Goal: Communication & Community: Ask a question

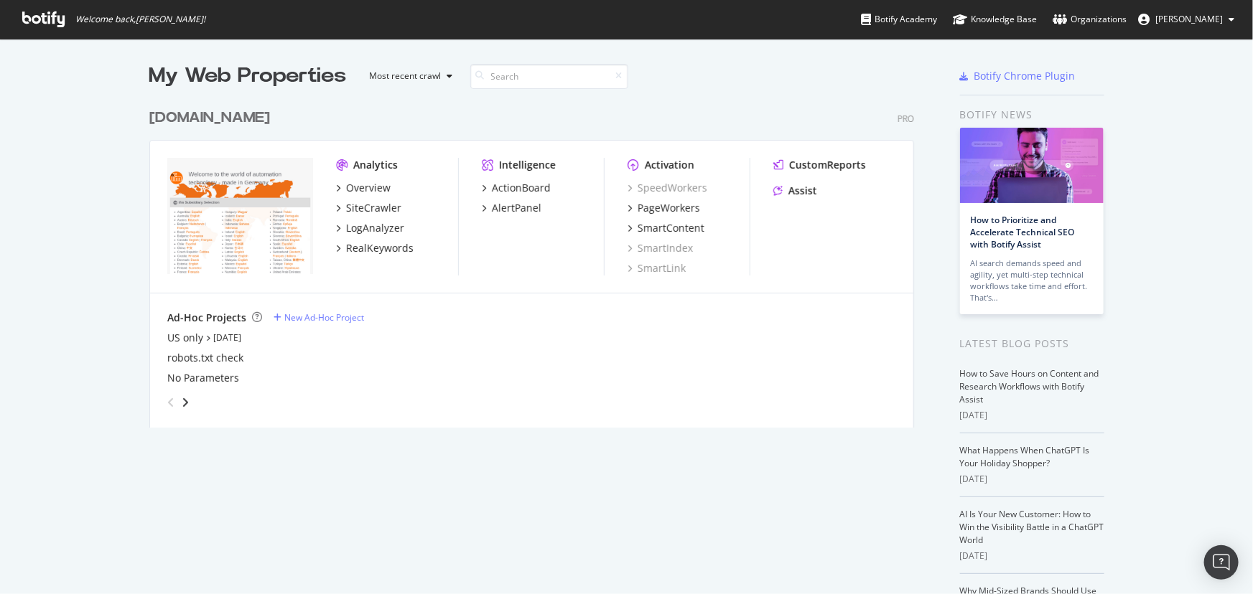
scroll to position [584, 1233]
click at [660, 212] on div "PageWorkers" at bounding box center [668, 208] width 62 height 14
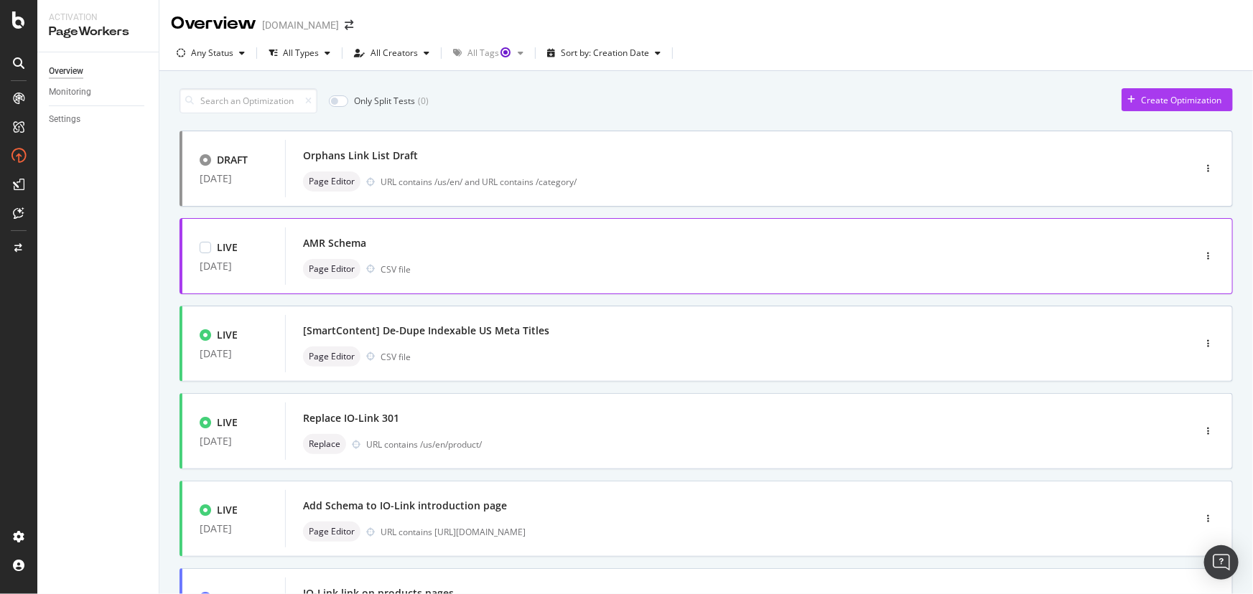
click at [553, 256] on div "AMR Schema Page Editor CSV file" at bounding box center [717, 256] width 829 height 46
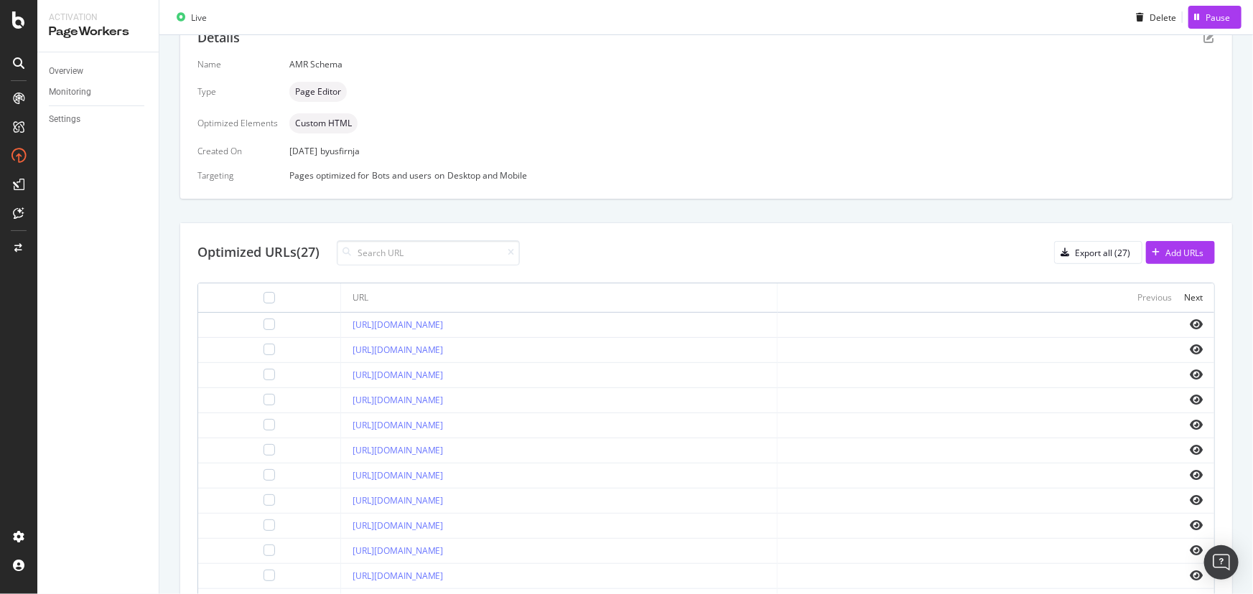
scroll to position [326, 0]
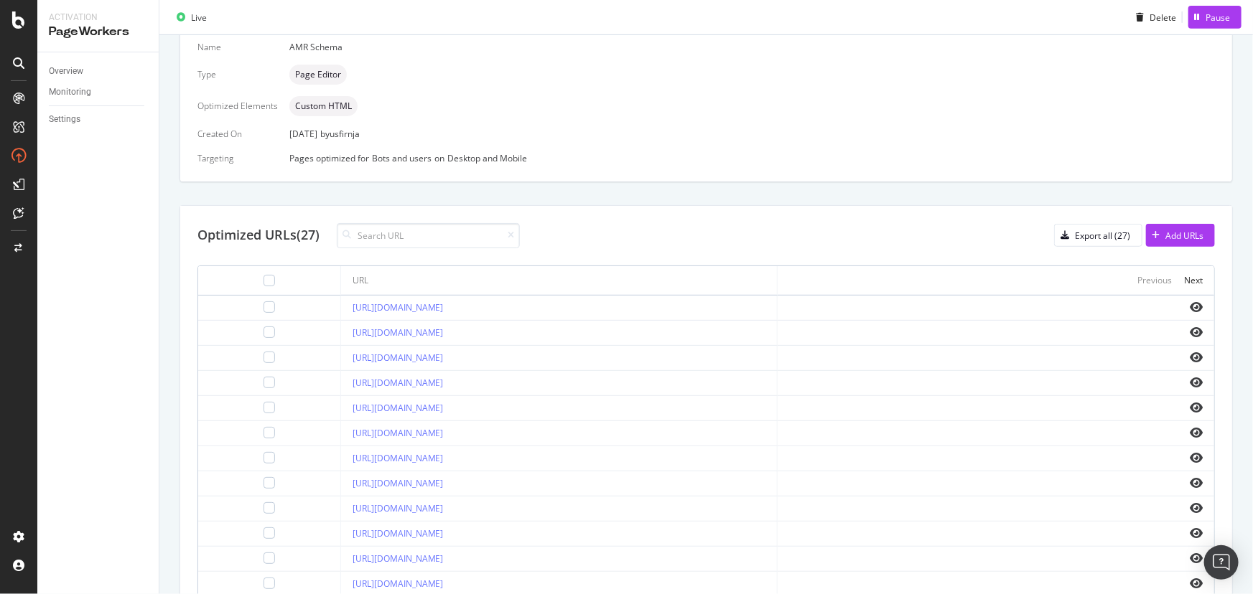
drag, startPoint x: 658, startPoint y: 332, endPoint x: 284, endPoint y: 330, distance: 374.0
click at [341, 330] on td "[URL][DOMAIN_NAME]" at bounding box center [559, 333] width 436 height 25
copy link "[URL][DOMAIN_NAME]"
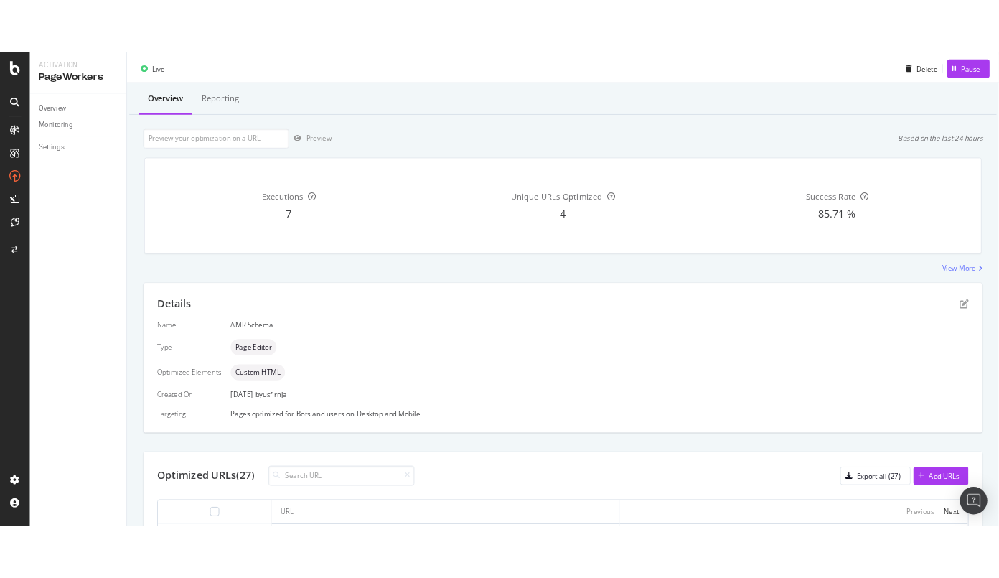
scroll to position [0, 0]
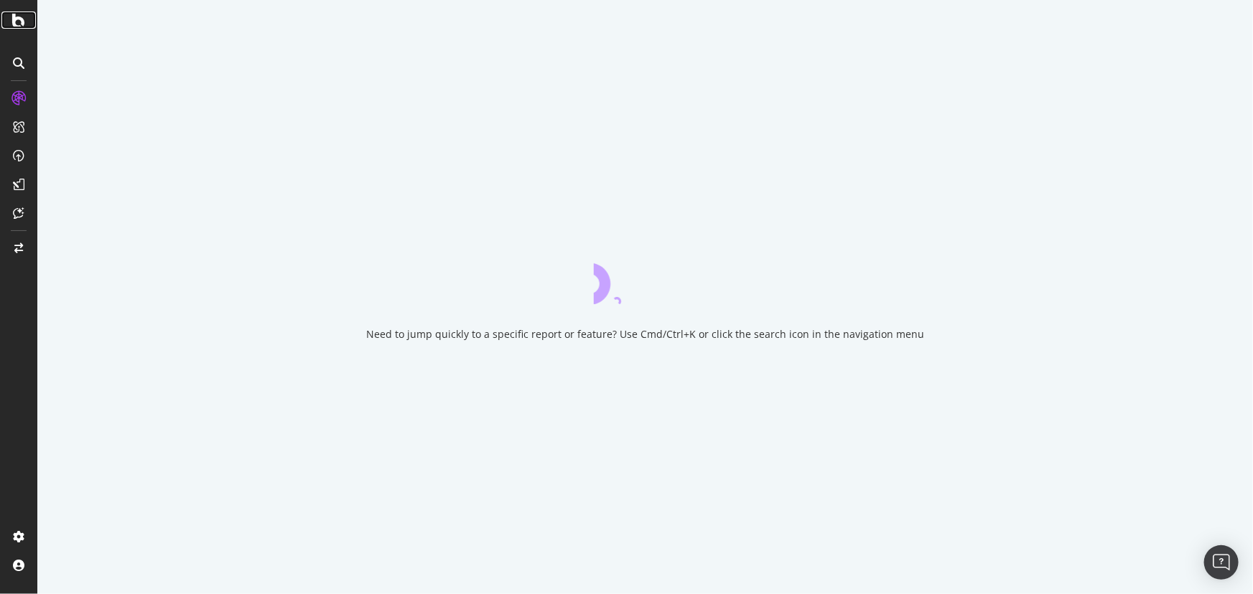
click at [19, 26] on icon at bounding box center [18, 19] width 13 height 17
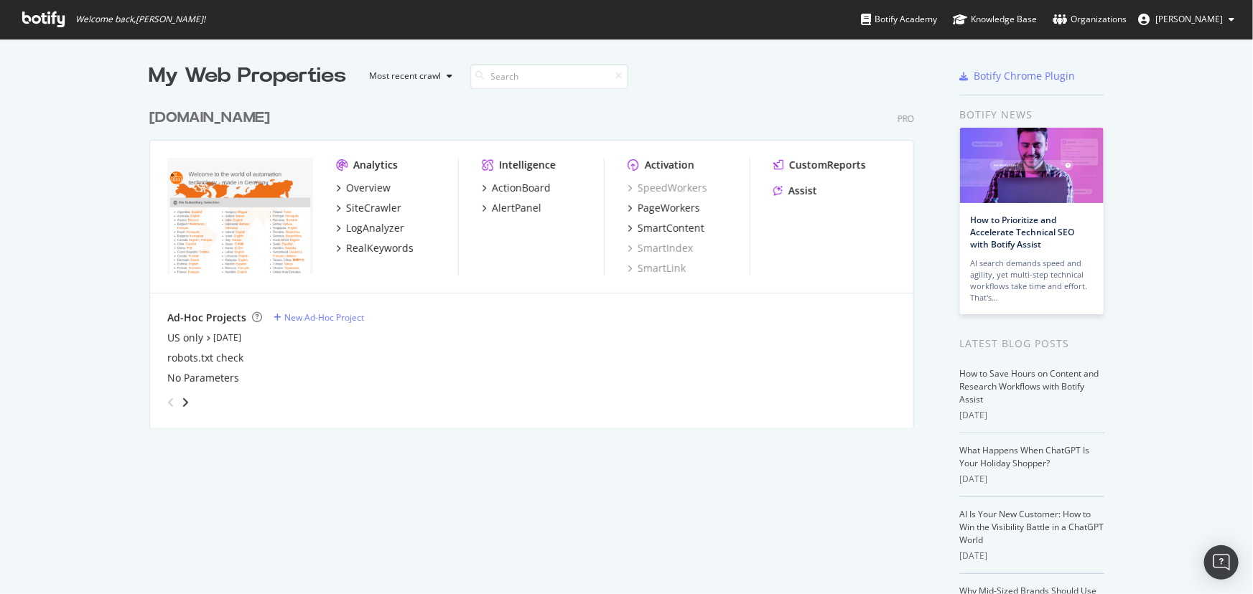
scroll to position [584, 1233]
drag, startPoint x: 810, startPoint y: 194, endPoint x: 809, endPoint y: 202, distance: 8.7
click at [810, 194] on div "Assist" at bounding box center [802, 191] width 29 height 14
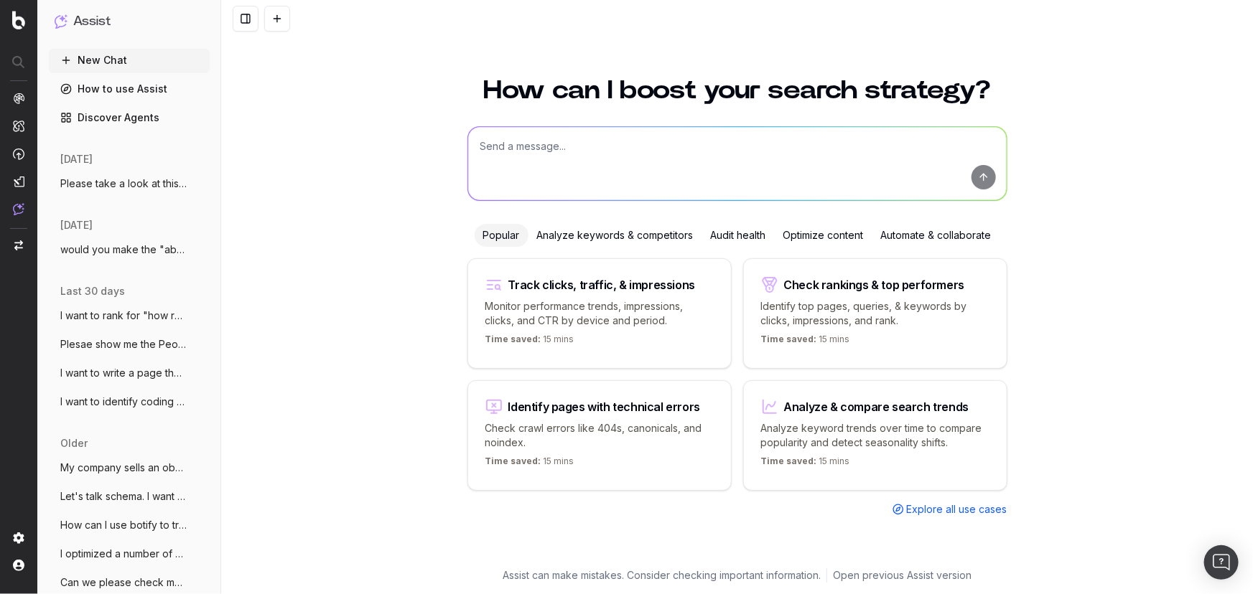
click at [585, 144] on textarea at bounding box center [737, 163] width 538 height 73
type textarea "i"
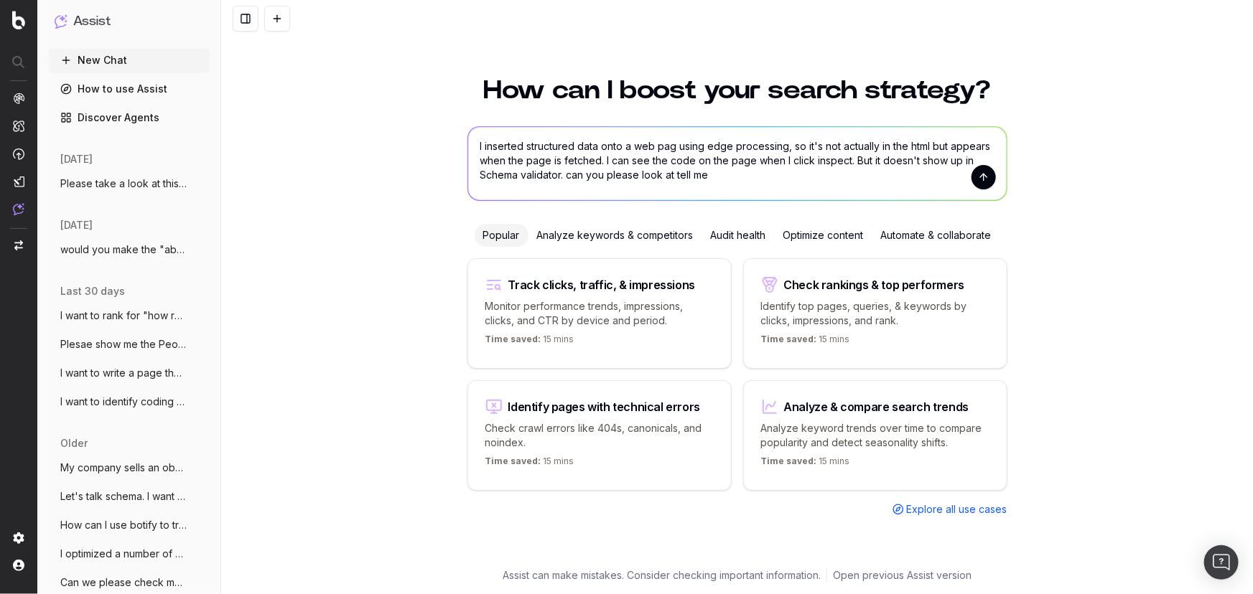
click at [762, 167] on textarea "I inserted structured data onto a web pag using edge processing, so it's not ac…" at bounding box center [737, 163] width 538 height 73
click at [760, 176] on textarea "I inserted structured data onto a web pag using edge processing, so it's not ac…" at bounding box center [737, 163] width 538 height 73
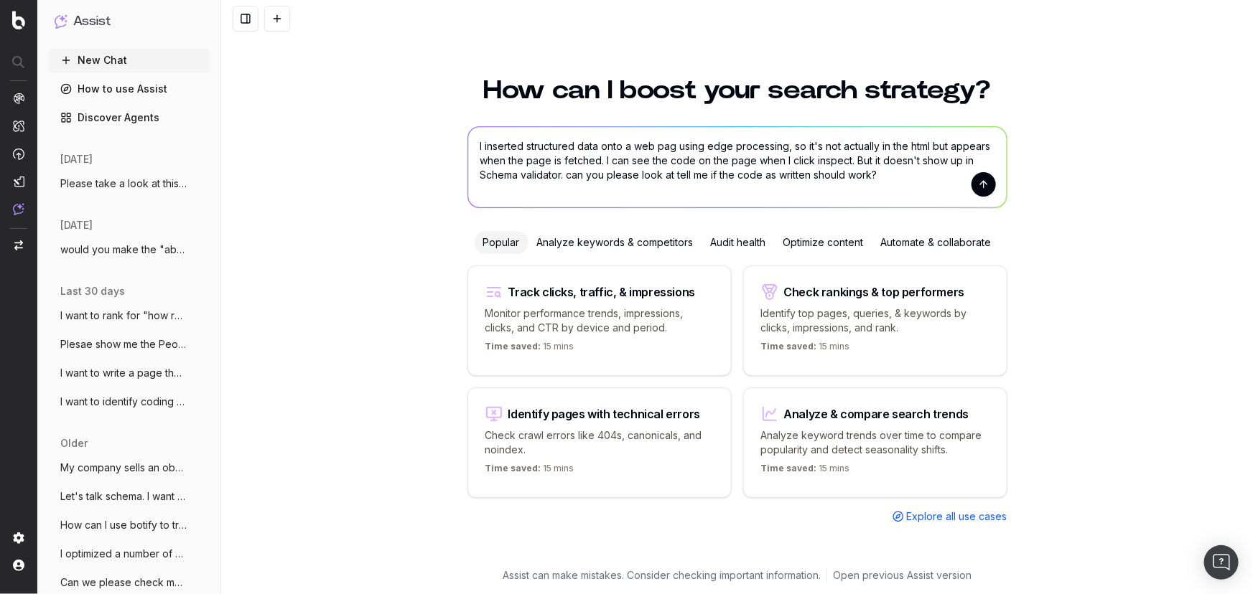
paste textarea "[URL][DOMAIN_NAME]"
drag, startPoint x: 37, startPoint y: 100, endPoint x: 520, endPoint y: 185, distance: 490.6
click at [520, 184] on textarea "I inserted structured data onto a web pag using edge processing, so it's not ac…" at bounding box center [737, 167] width 538 height 80
paste textarea "[URL][DOMAIN_NAME]"
click at [518, 187] on textarea "I inserted structured data onto a web pag using edge processing, so it's not ac…" at bounding box center [737, 167] width 538 height 80
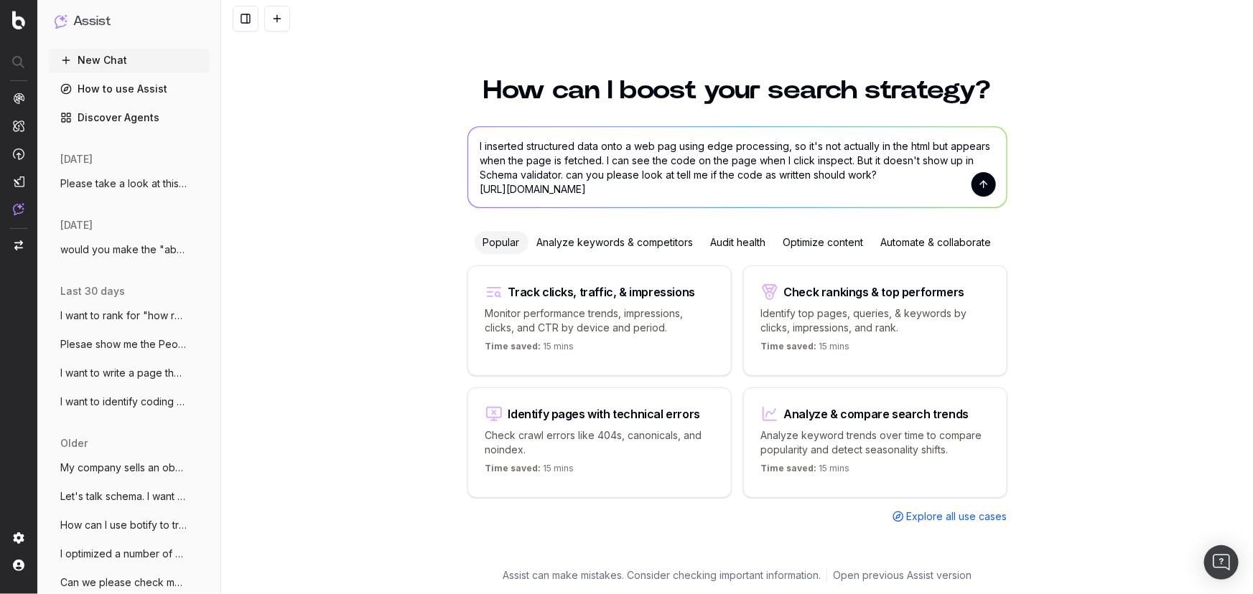
click at [518, 187] on textarea "I inserted structured data onto a web pag using edge processing, so it's not ac…" at bounding box center [737, 167] width 538 height 80
click at [893, 177] on textarea "I inserted structured data onto a web pag using edge processing, so it's not ac…" at bounding box center [737, 167] width 538 height 80
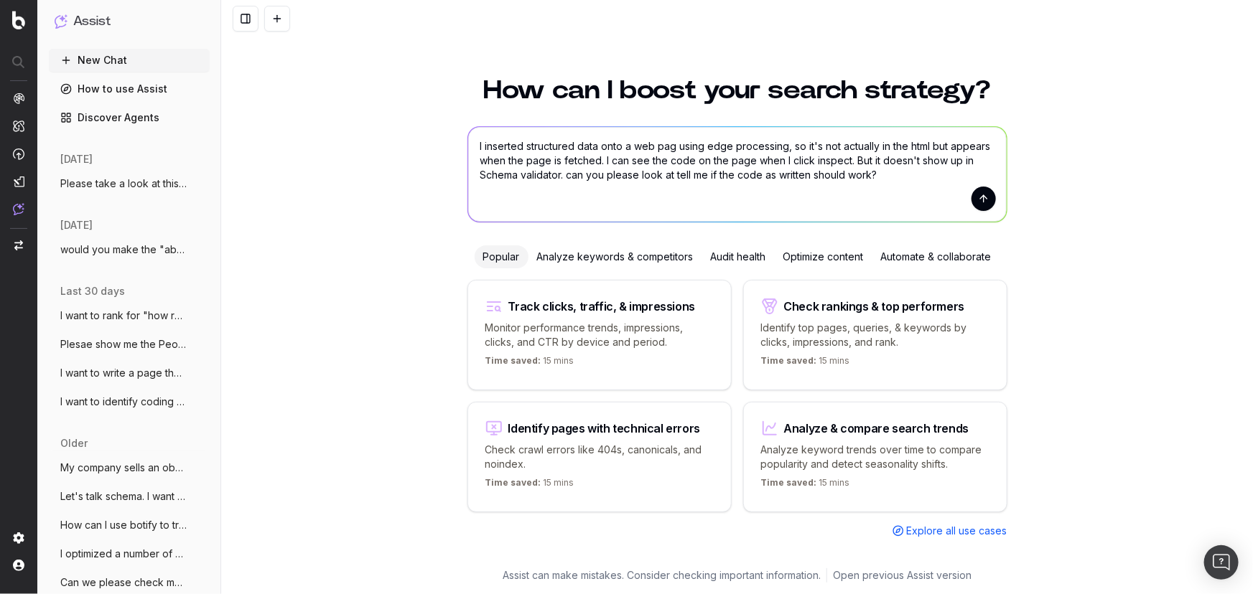
paste textarea "{ "@context": "[URL][DOMAIN_NAME]", "@type": "WebPage", "name": "Enhance effici…"
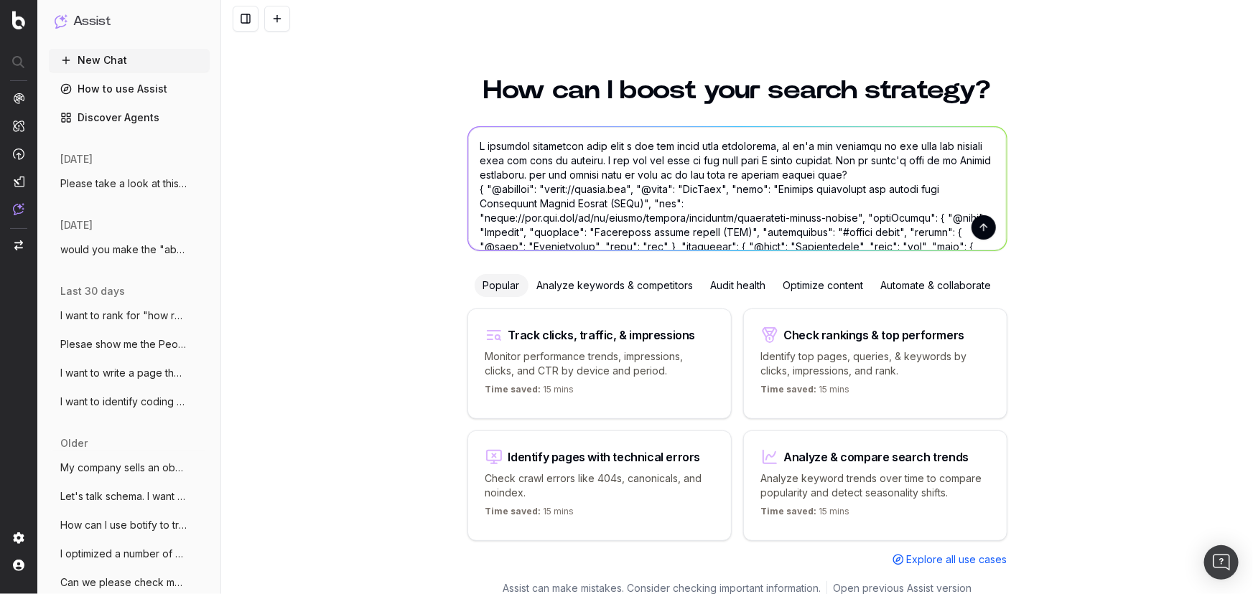
scroll to position [405, 0]
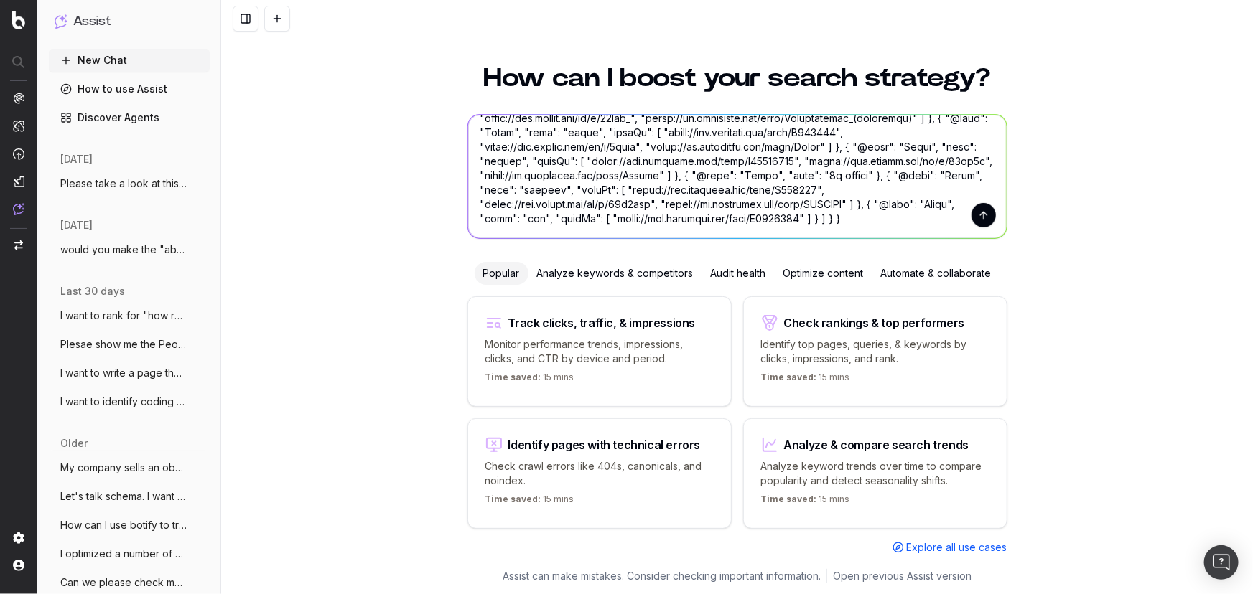
type textarea "I inserted structured data onto a web pag using edge processing, so it's not ac…"
click at [976, 215] on button "submit" at bounding box center [983, 215] width 24 height 24
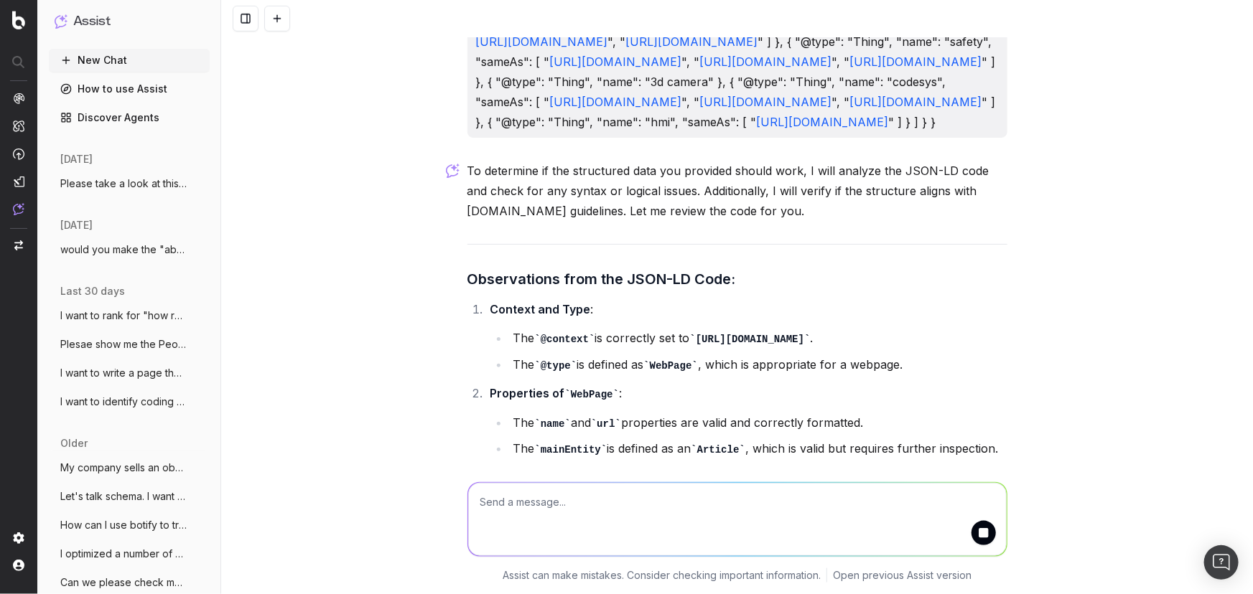
scroll to position [730, 0]
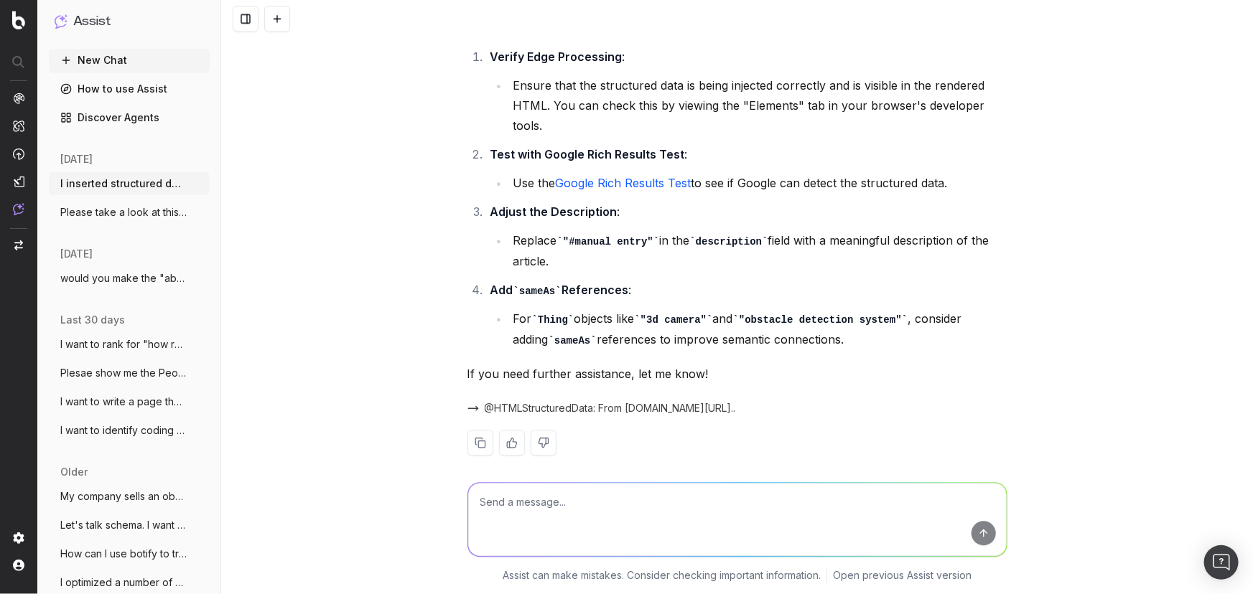
scroll to position [1558, 0]
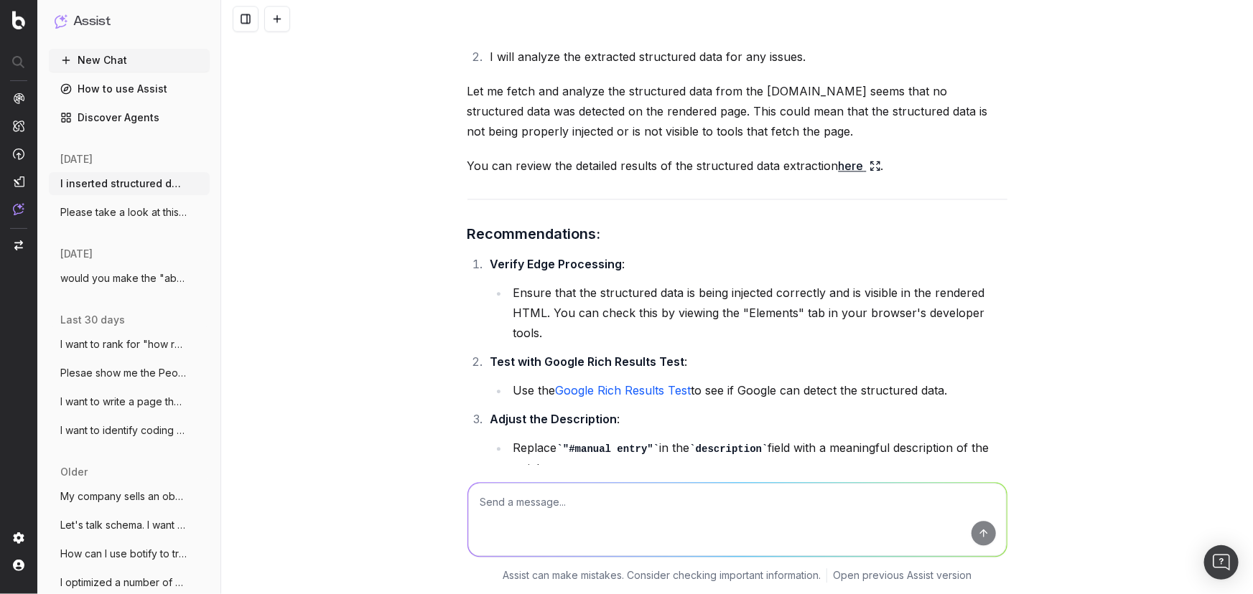
click at [875, 176] on p "You can review the detailed results of the structured data extraction here ." at bounding box center [737, 166] width 540 height 20
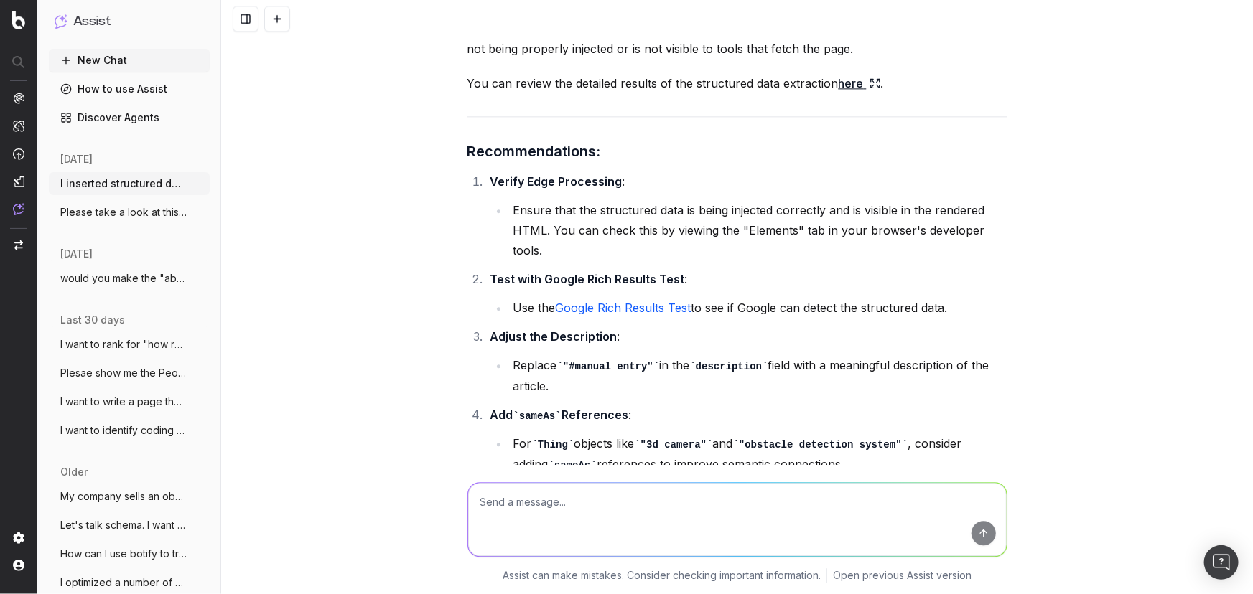
scroll to position [1754, 0]
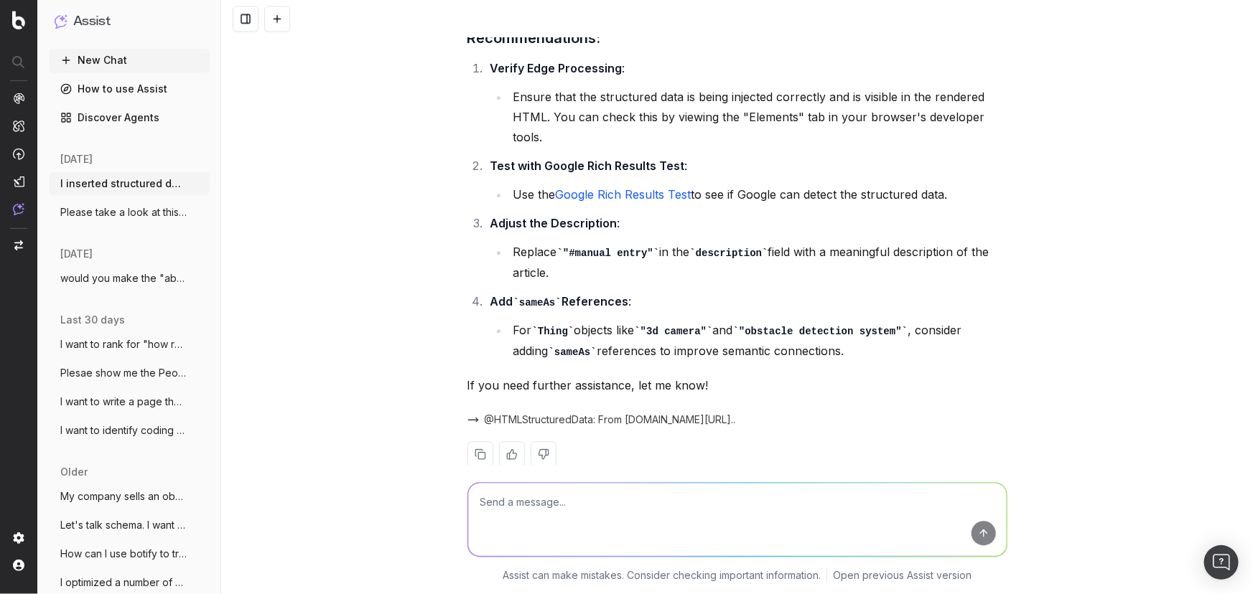
click at [576, 512] on textarea at bounding box center [737, 519] width 538 height 73
type textarea "1. It's present in the elements tab"
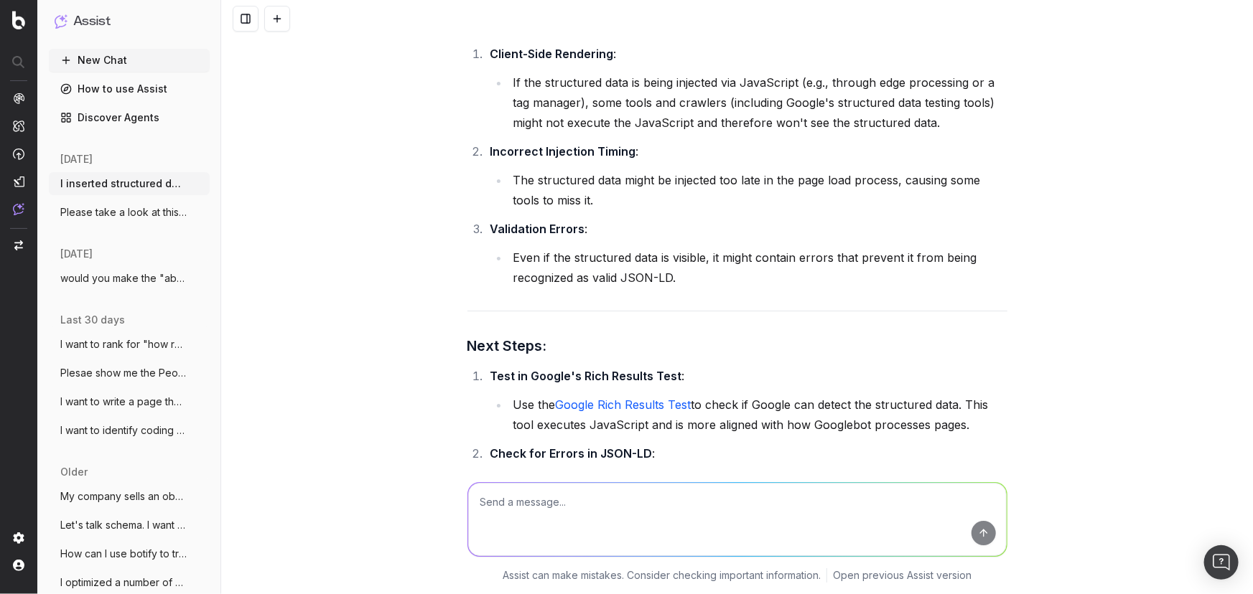
scroll to position [2424, 0]
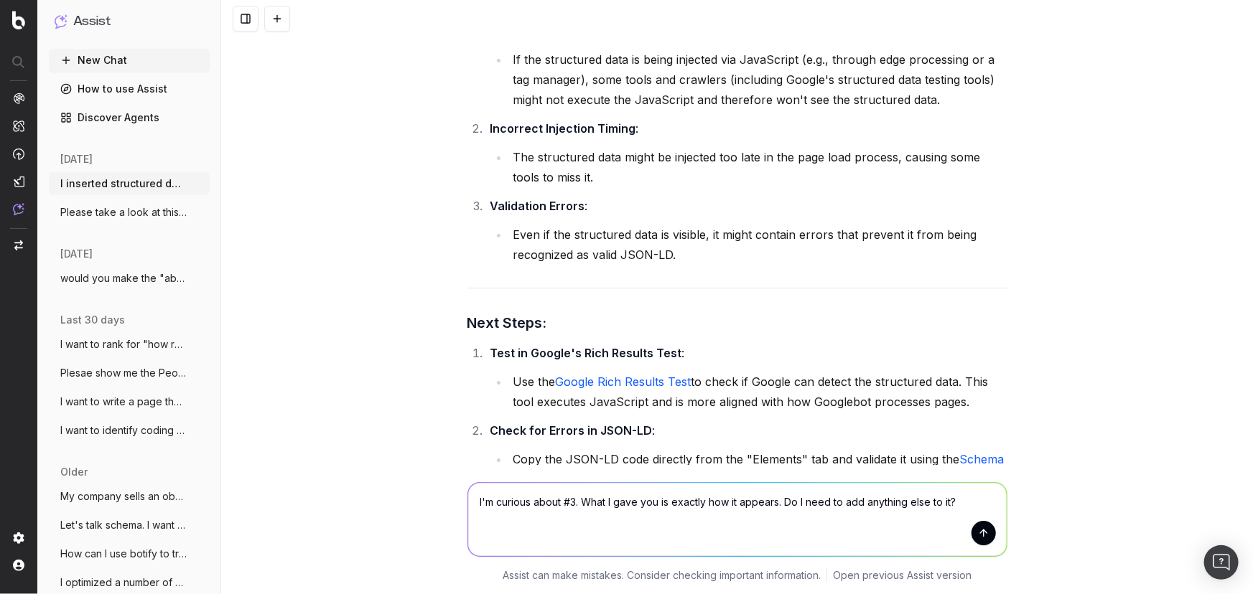
type textarea "I'm curious about #3. What I gave you is exactly how it appears. Do I need to a…"
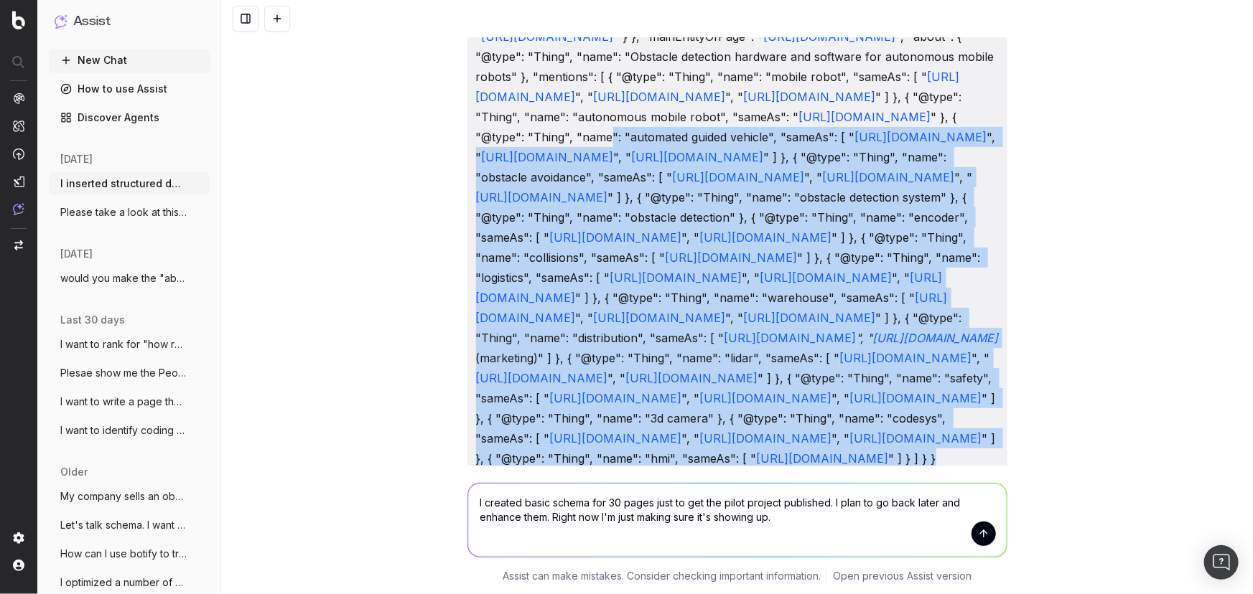
scroll to position [0, 0]
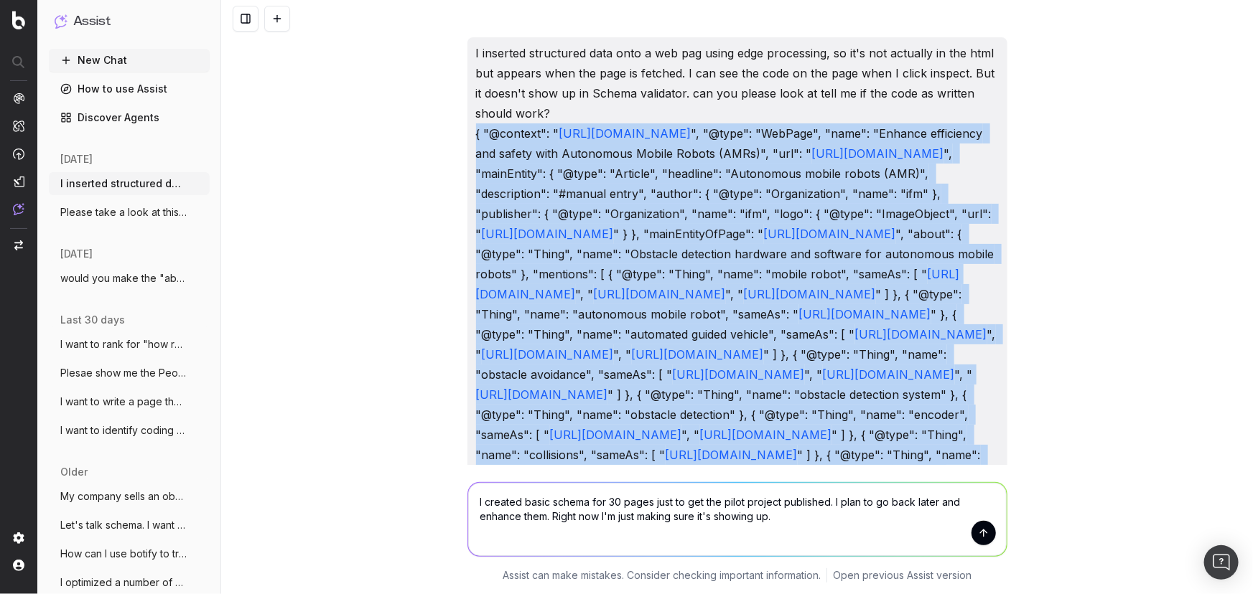
drag, startPoint x: 489, startPoint y: 287, endPoint x: 446, endPoint y: 136, distance: 156.8
click at [446, 136] on div "I inserted structured data onto a web pag using edge processing, so it's not ac…" at bounding box center [737, 297] width 1032 height 594
copy p "{ "@context": " [URL][DOMAIN_NAME] ", "@type": "WebPage", "name": "Enhance effi…"
click at [776, 519] on textarea "I created basic schema for 30 pages just to get the pilot project published. I …" at bounding box center [737, 519] width 538 height 73
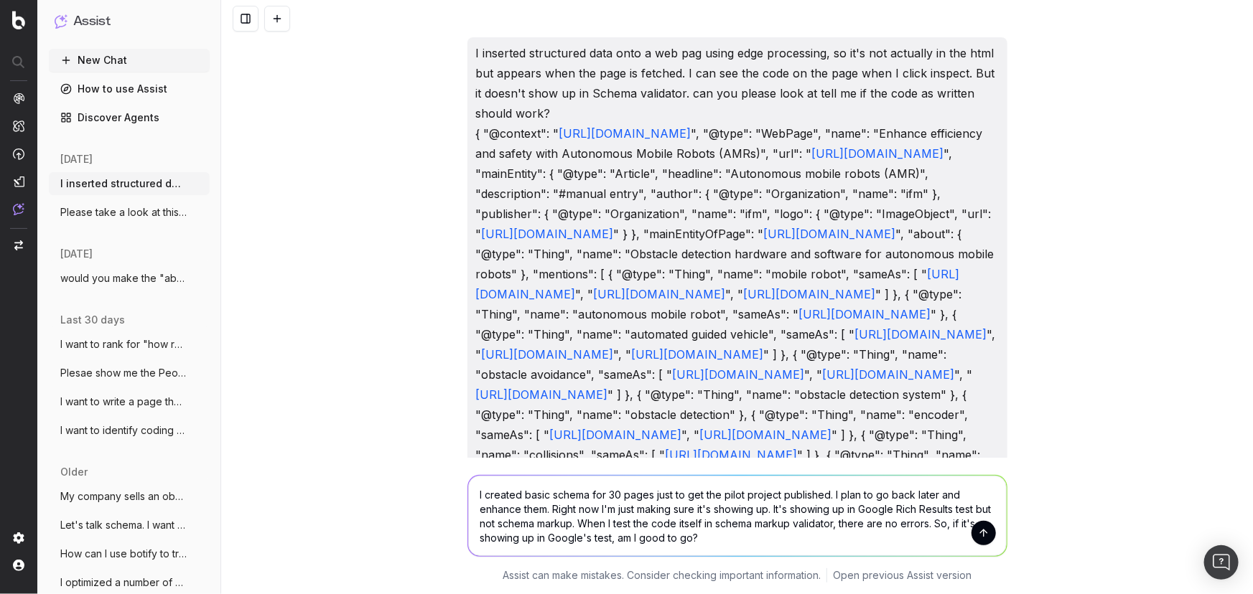
type textarea "I created basic schema for 30 pages just to get the pilot project published. I …"
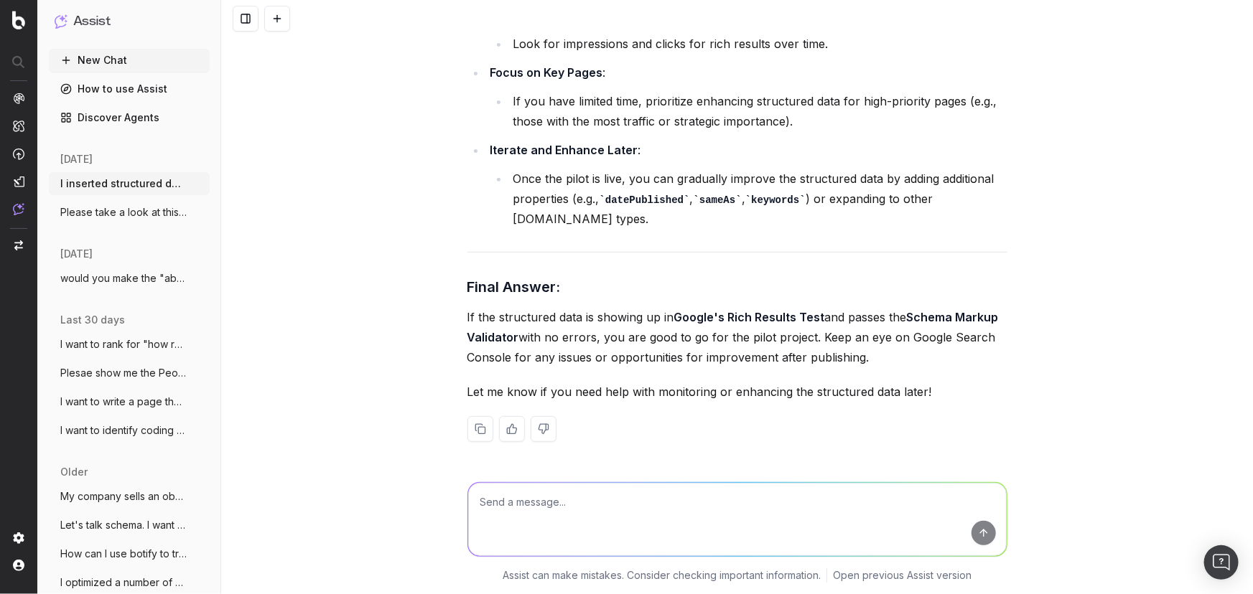
scroll to position [8635, 0]
